Goal: Task Accomplishment & Management: Use online tool/utility

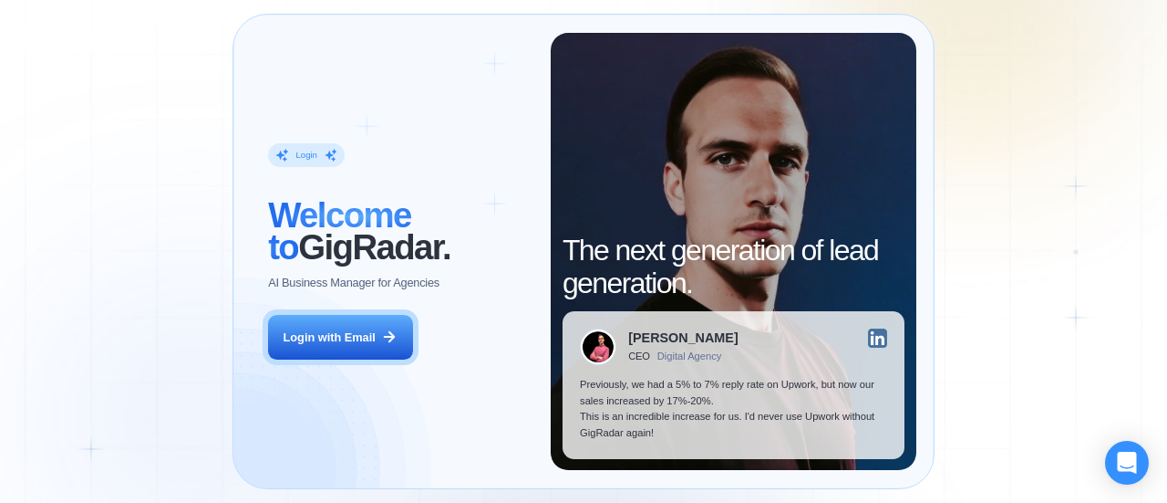
click at [268, 315] on button "Login with Email" at bounding box center [340, 338] width 144 height 46
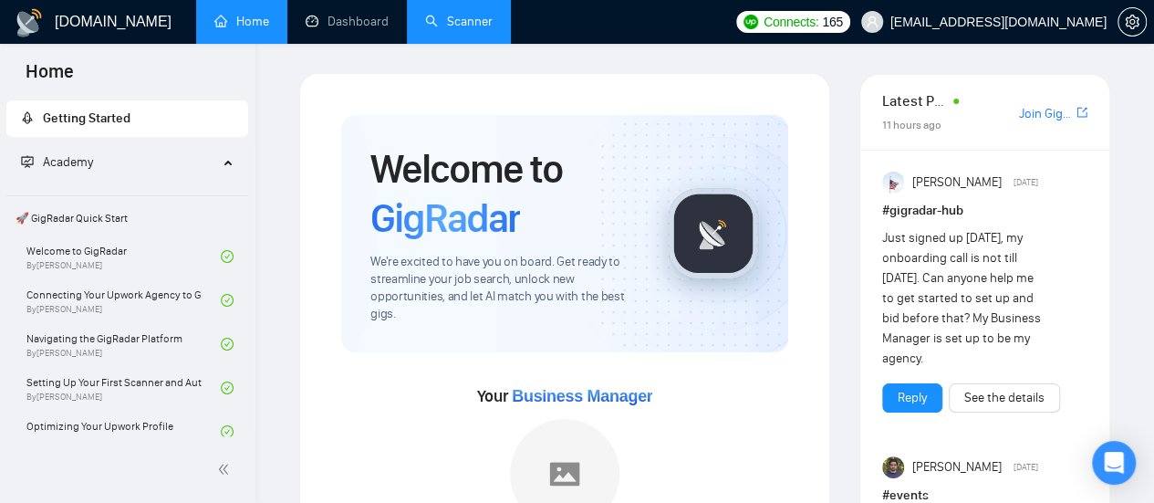
click at [430, 14] on link "Scanner" at bounding box center [458, 22] width 67 height 16
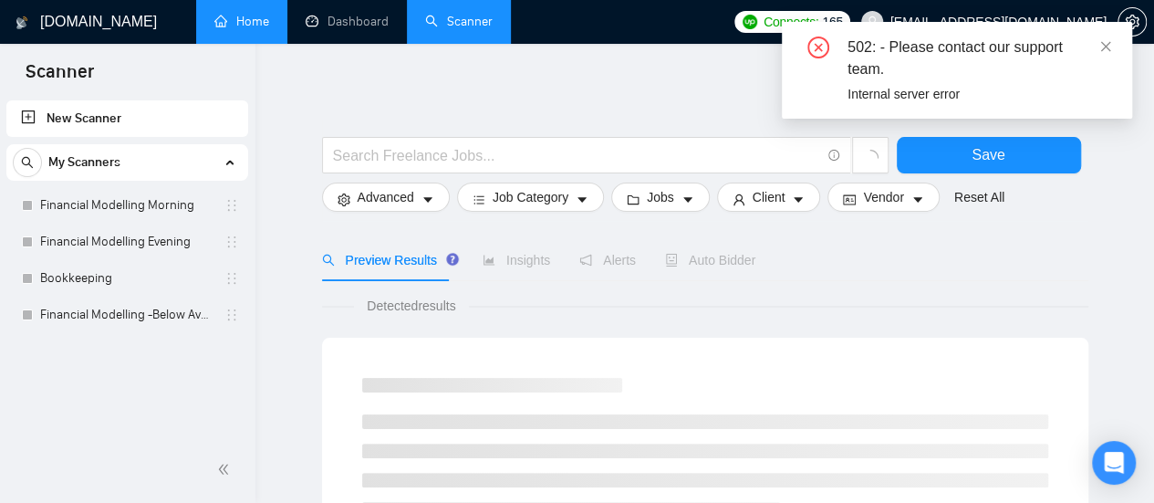
click at [266, 29] on link "Home" at bounding box center [241, 22] width 55 height 16
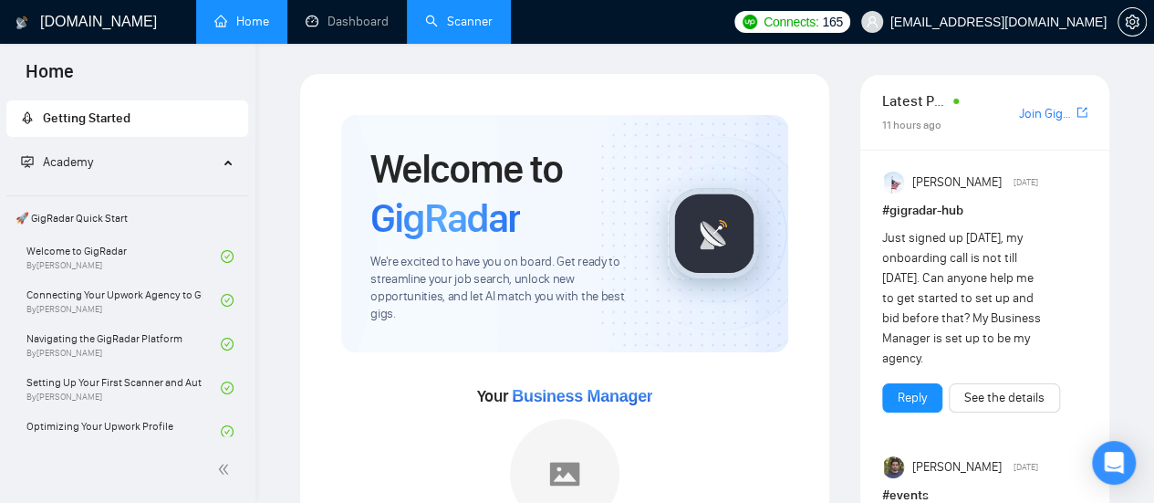
click at [266, 29] on link "Home" at bounding box center [241, 22] width 55 height 16
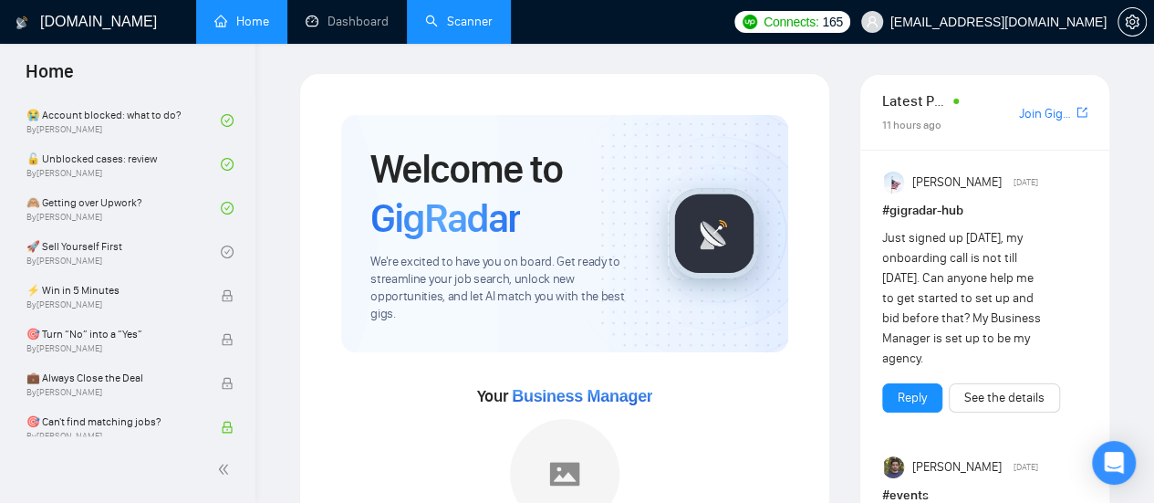
scroll to position [663, 0]
click at [75, 255] on link "🚀 Sell Yourself First By Vlad Timinsky" at bounding box center [123, 251] width 194 height 40
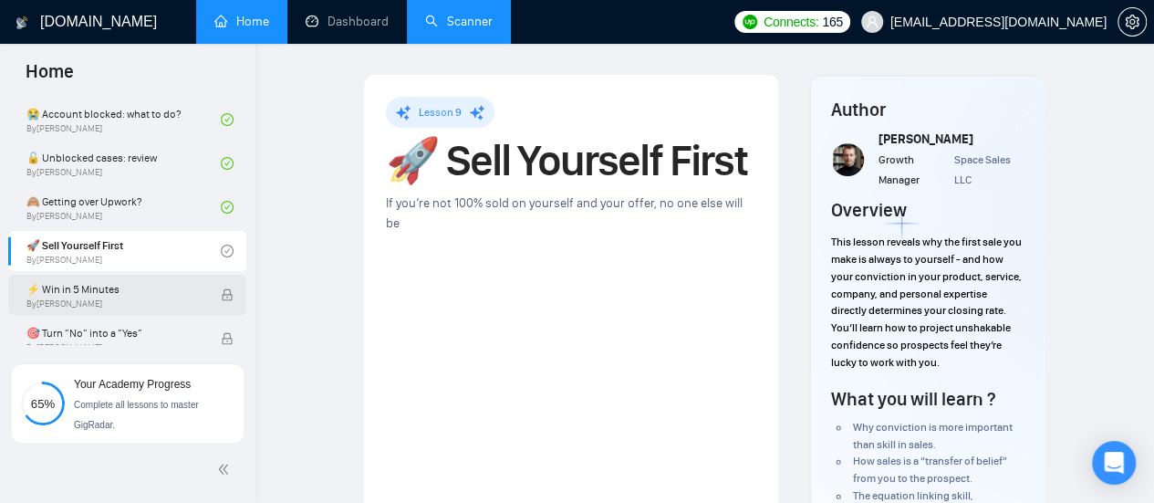
click at [67, 295] on span "⚡ Win in 5 Minutes" at bounding box center [113, 289] width 175 height 18
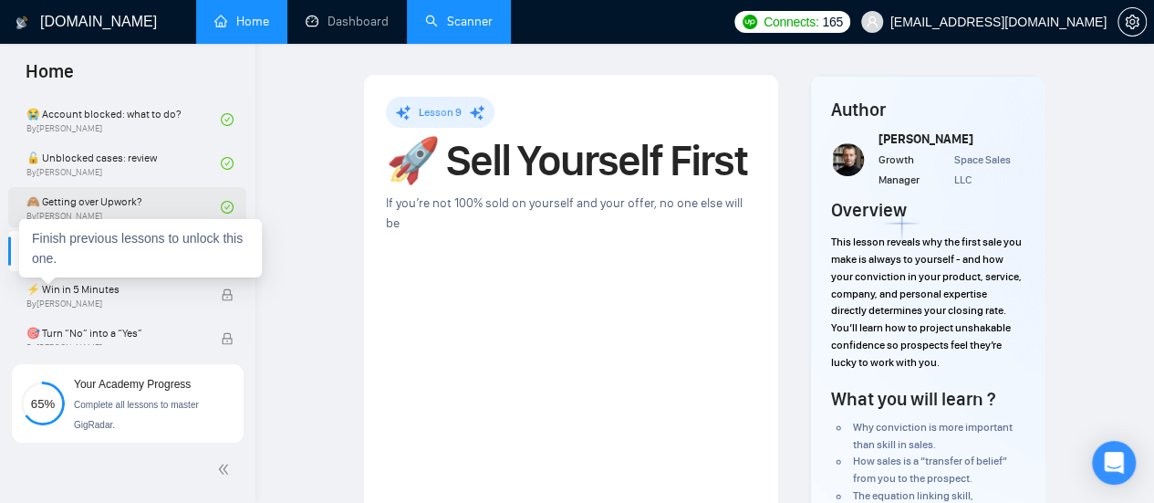
click at [73, 204] on link "🙈 Getting over Upwork? By Vadym Ovcharenko" at bounding box center [123, 207] width 194 height 40
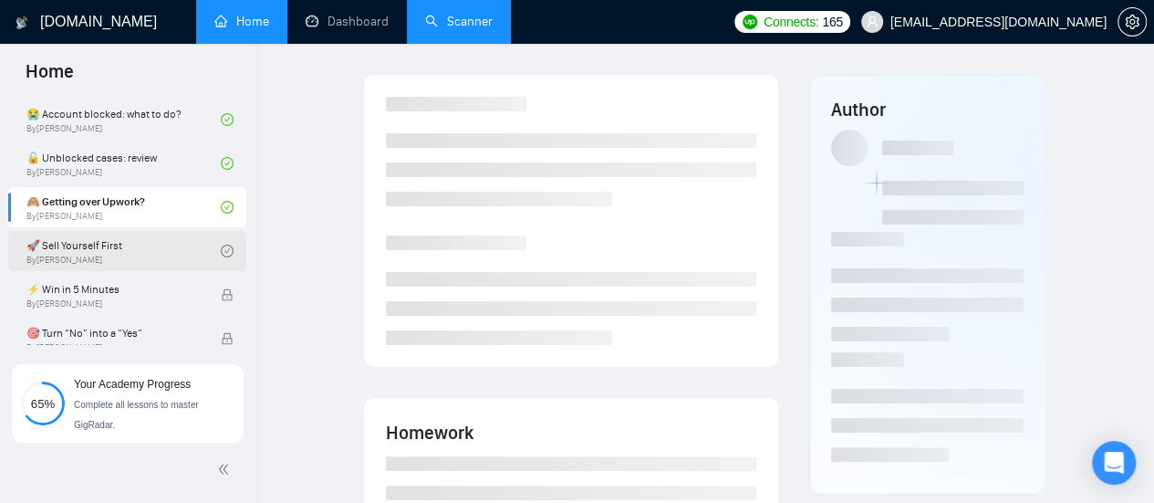
click at [49, 249] on link "🚀 Sell Yourself First By Vlad Timinsky" at bounding box center [123, 251] width 194 height 40
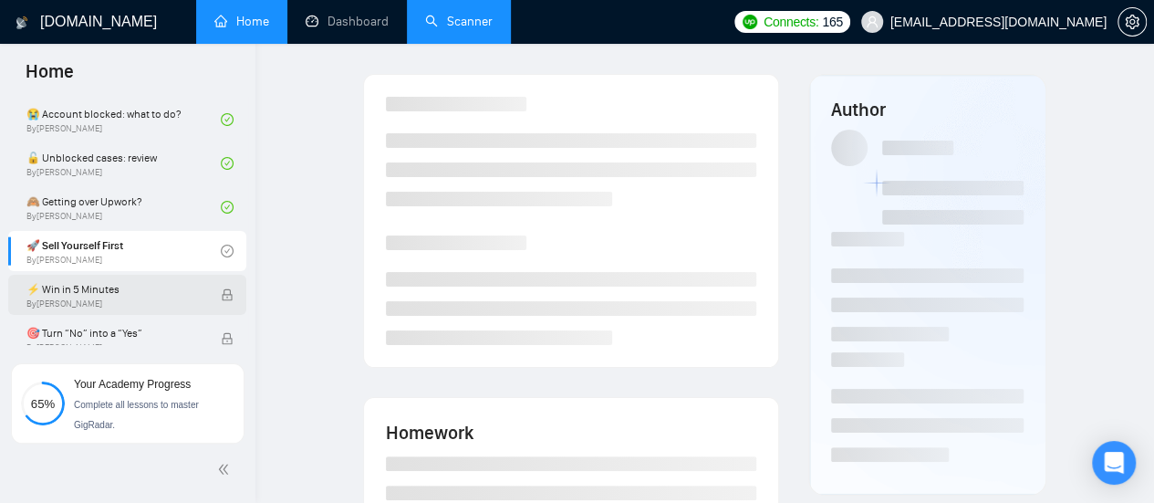
click at [47, 298] on span "By Vlad Timinsky" at bounding box center [113, 303] width 175 height 11
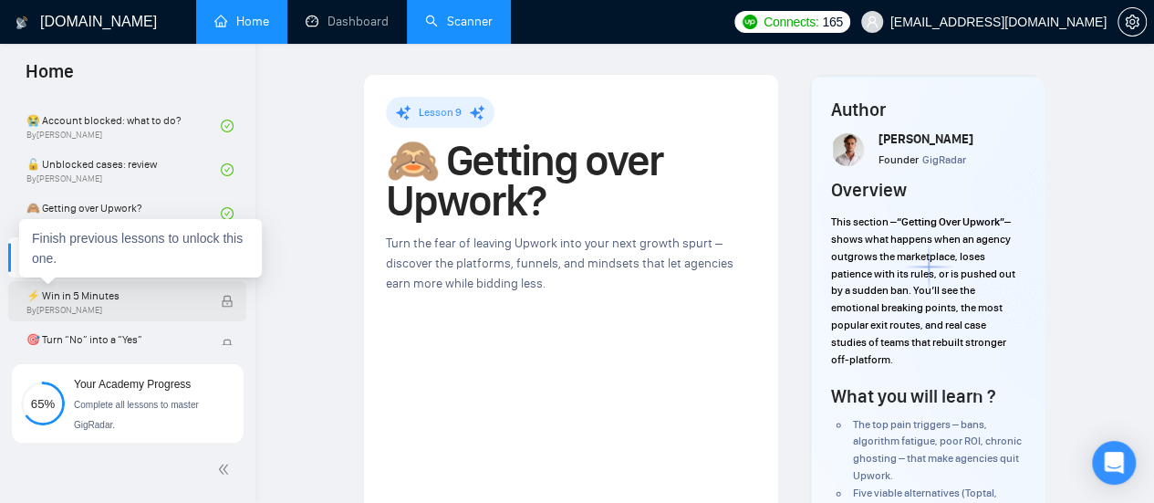
scroll to position [655, 0]
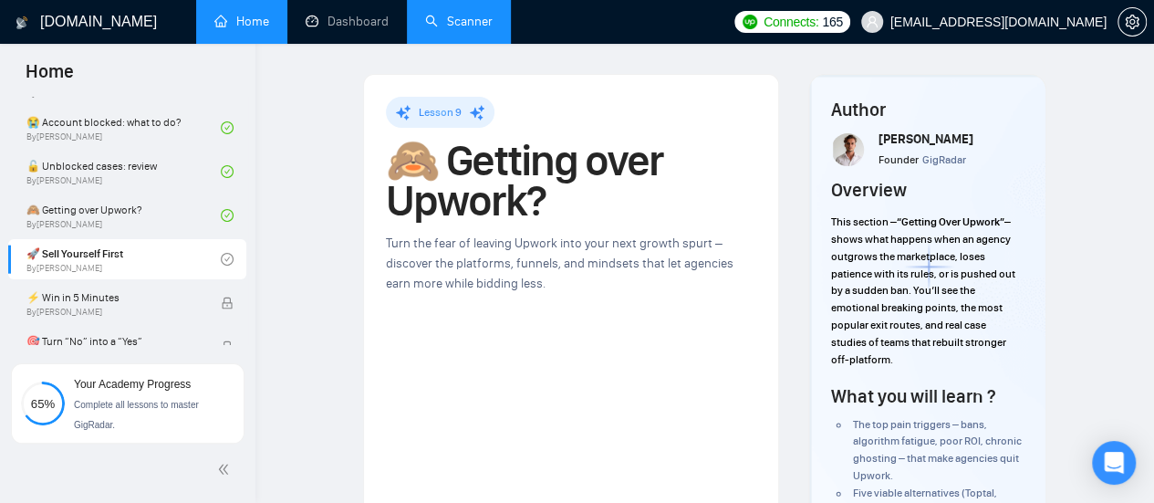
click at [479, 29] on link "Scanner" at bounding box center [458, 22] width 67 height 16
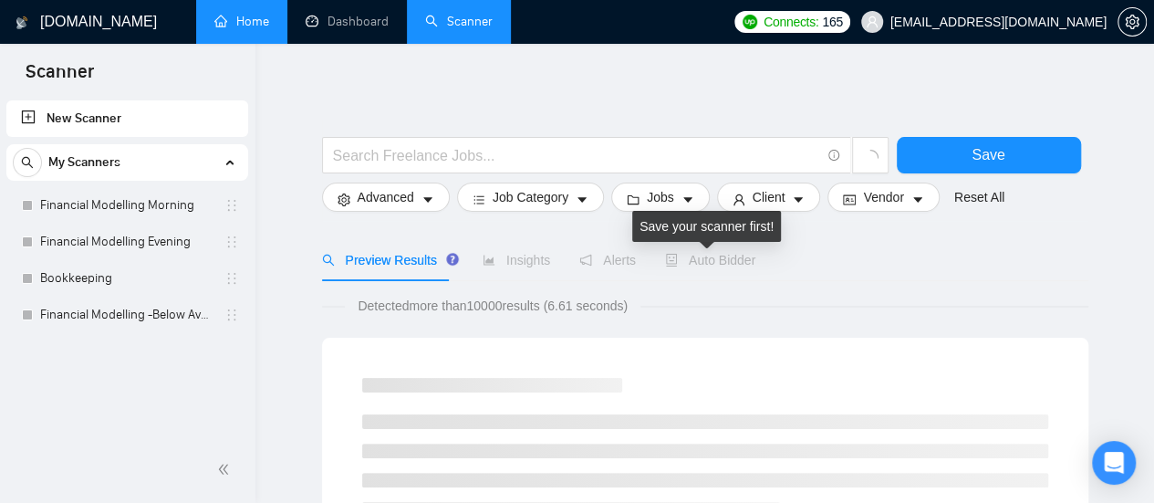
click at [697, 266] on span "Auto Bidder" at bounding box center [710, 260] width 90 height 15
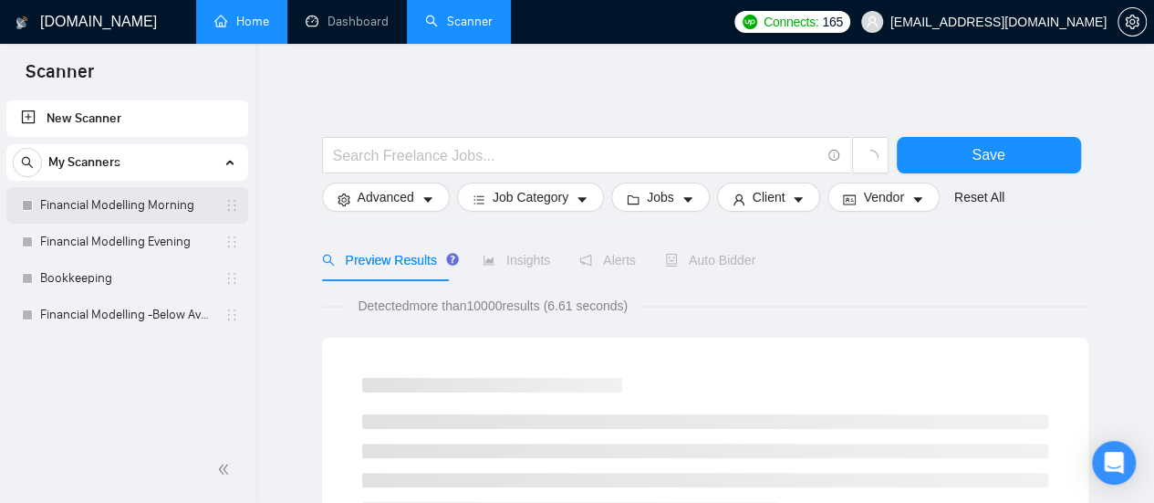
click at [102, 207] on link "Financial Modelling Morning" at bounding box center [126, 205] width 173 height 36
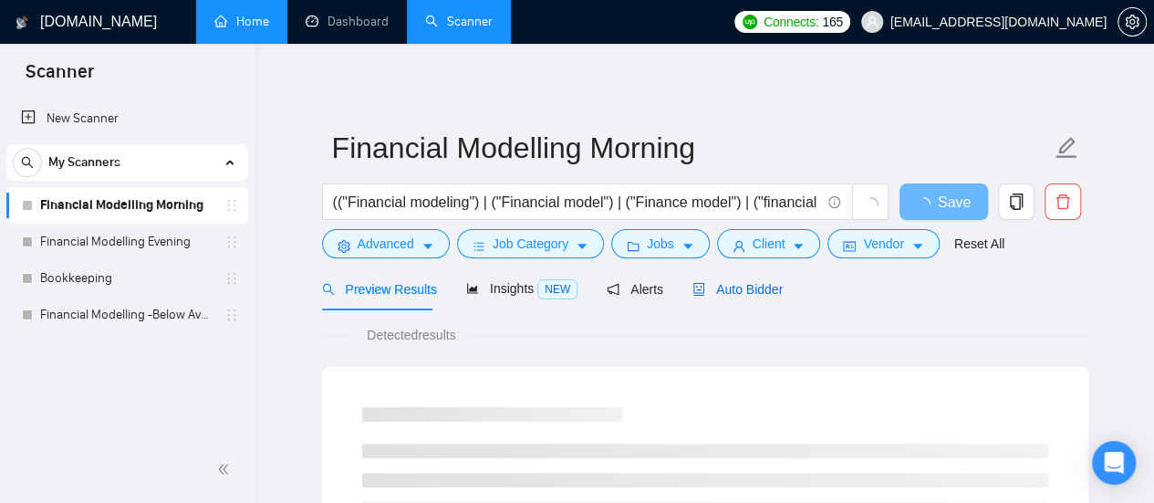
click at [717, 285] on span "Auto Bidder" at bounding box center [737, 289] width 90 height 15
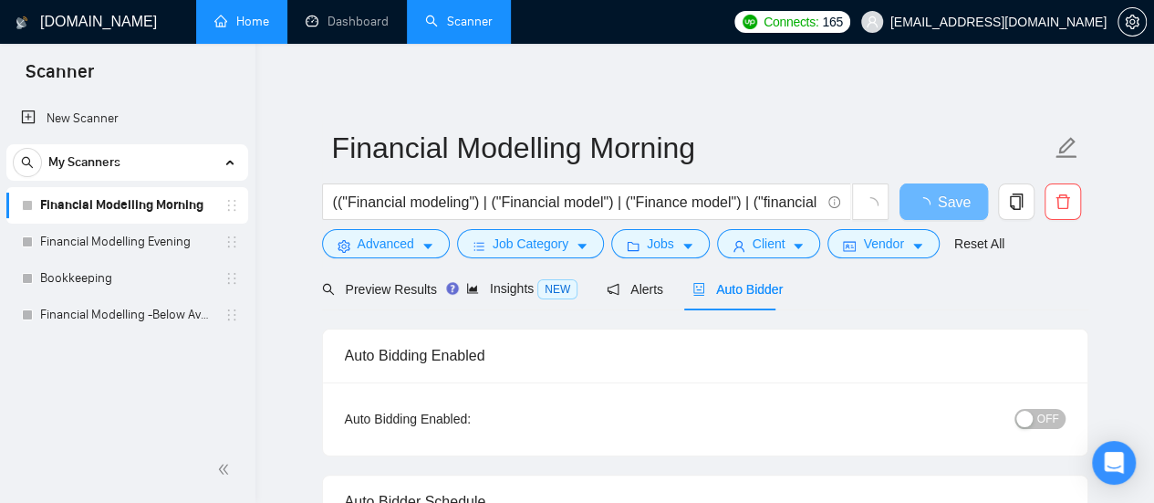
radio input "false"
radio input "true"
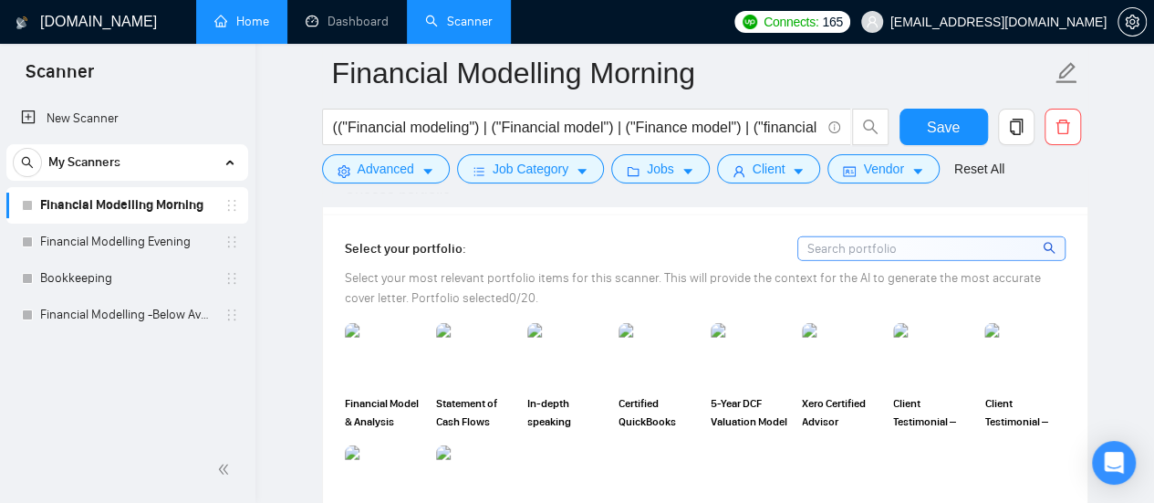
scroll to position [1941, 0]
click at [391, 323] on img at bounding box center [385, 353] width 77 height 60
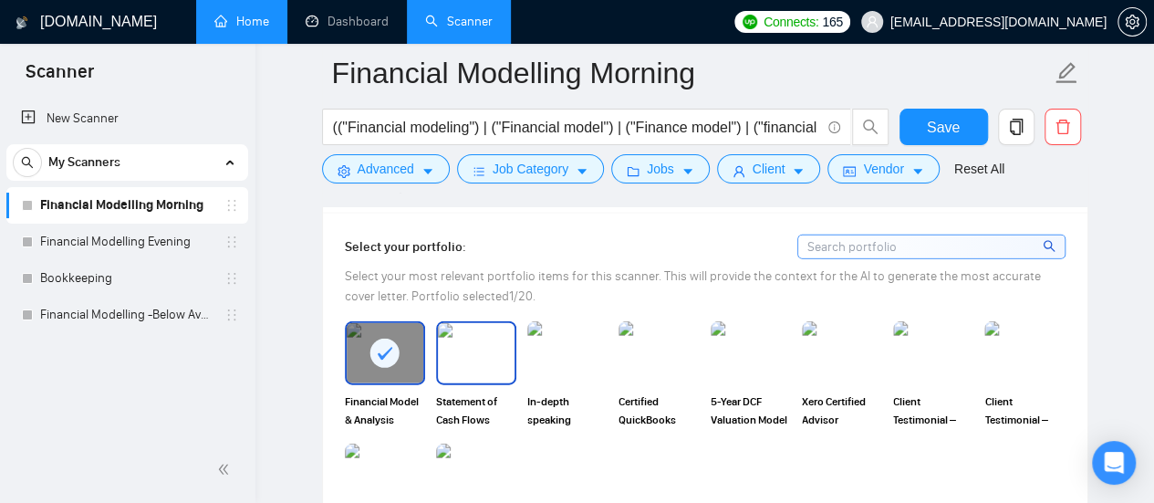
click at [494, 323] on img at bounding box center [476, 353] width 77 height 60
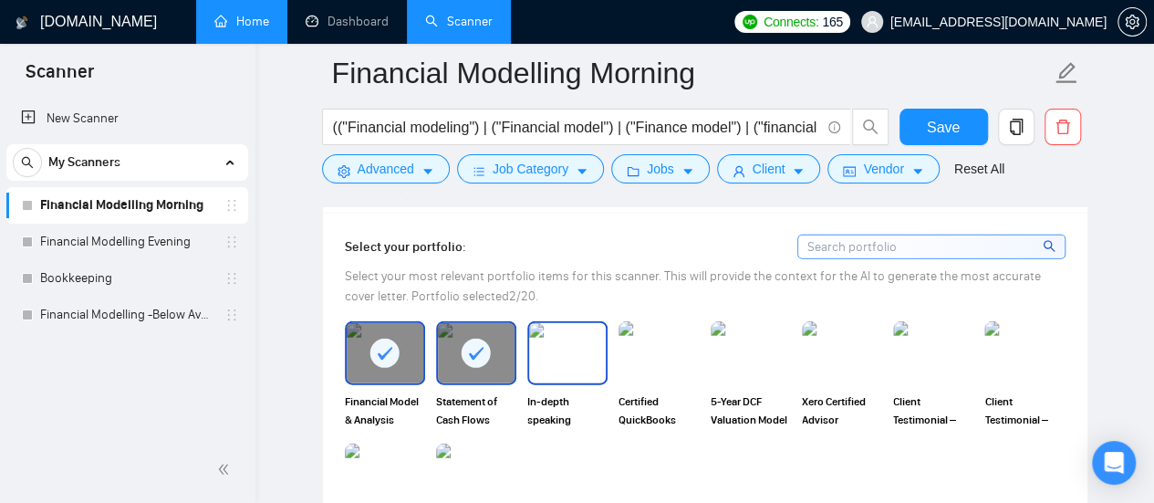
click at [546, 323] on img at bounding box center [567, 353] width 77 height 60
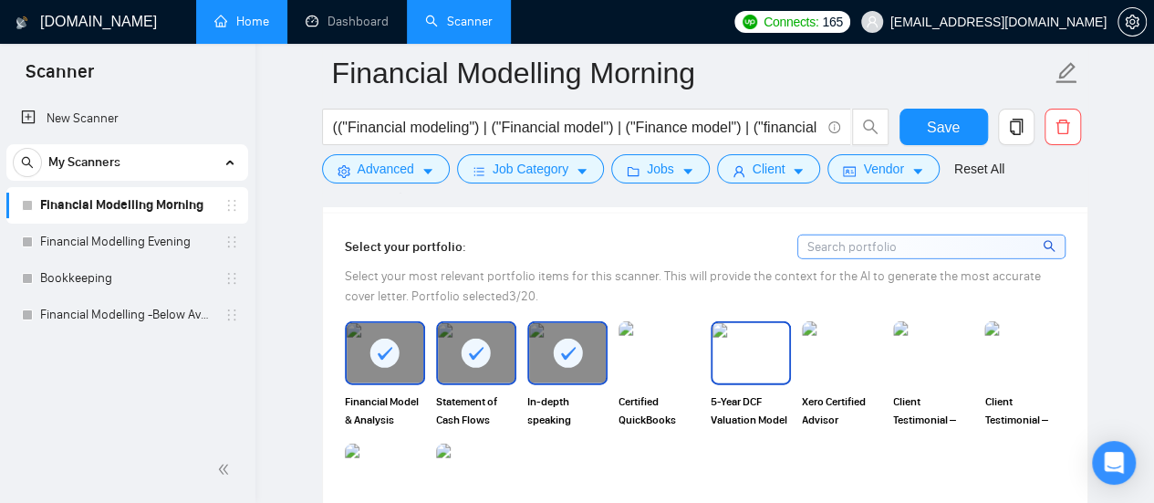
click at [735, 323] on img at bounding box center [750, 353] width 77 height 60
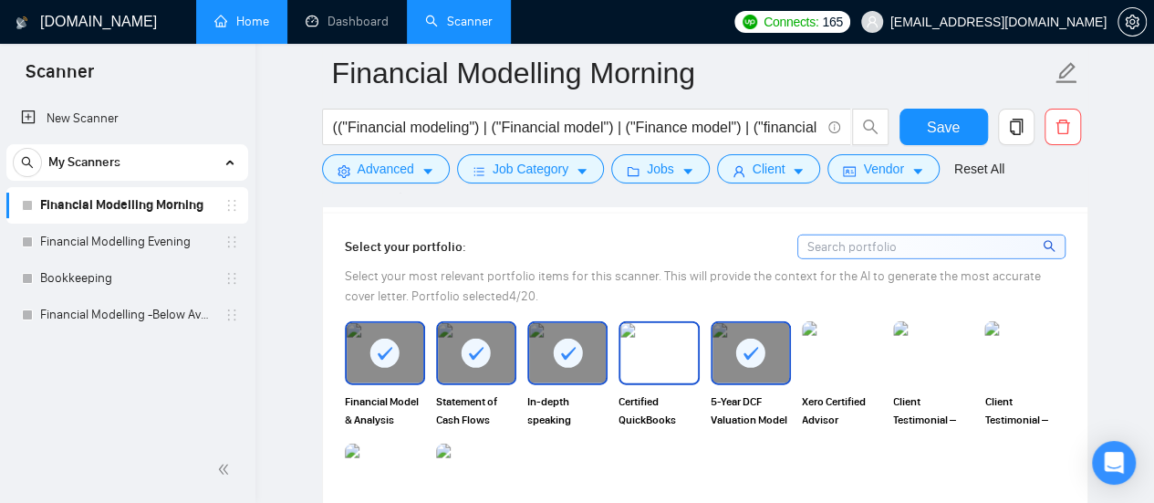
click at [635, 323] on img at bounding box center [658, 353] width 77 height 60
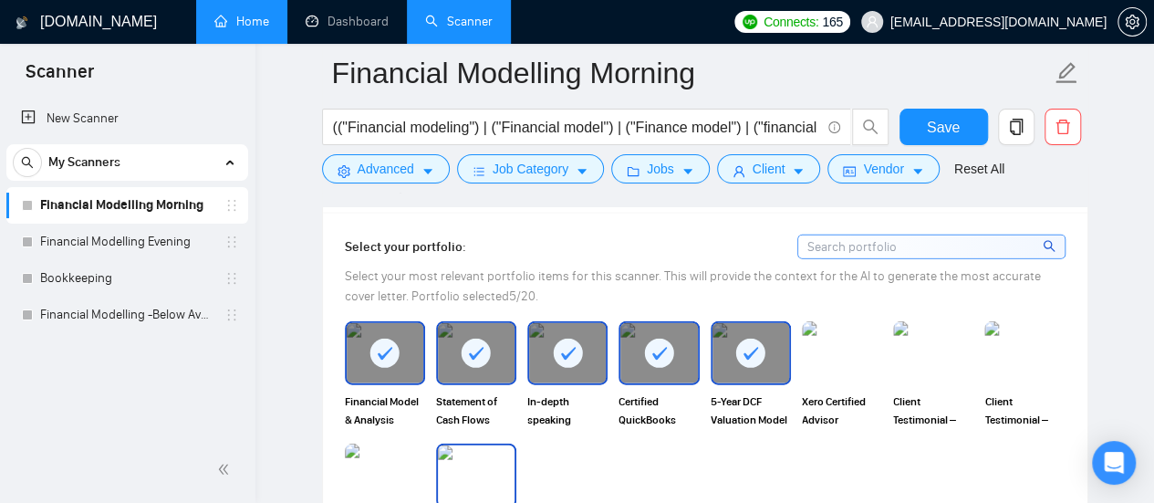
click at [471, 445] on img at bounding box center [476, 475] width 77 height 60
click at [645, 420] on div "Financial Model & Analysis Statement of Cash Flows In-depth speaking Financial …" at bounding box center [704, 457] width 731 height 273
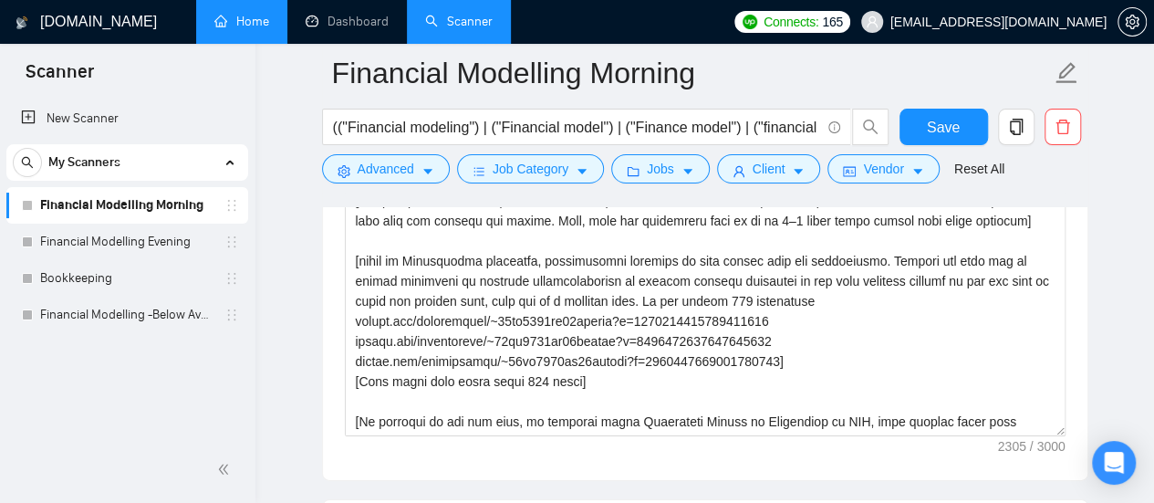
scroll to position [2672, 0]
